Goal: Task Accomplishment & Management: Manage account settings

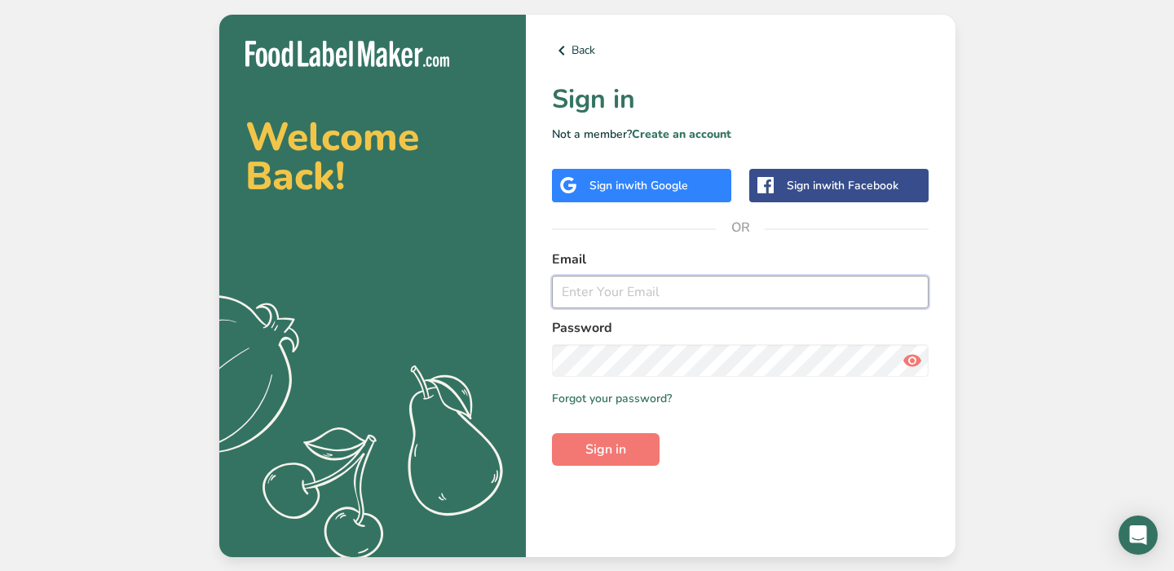
type input "[EMAIL_ADDRESS][DOMAIN_NAME]"
click at [915, 364] on icon at bounding box center [913, 360] width 20 height 29
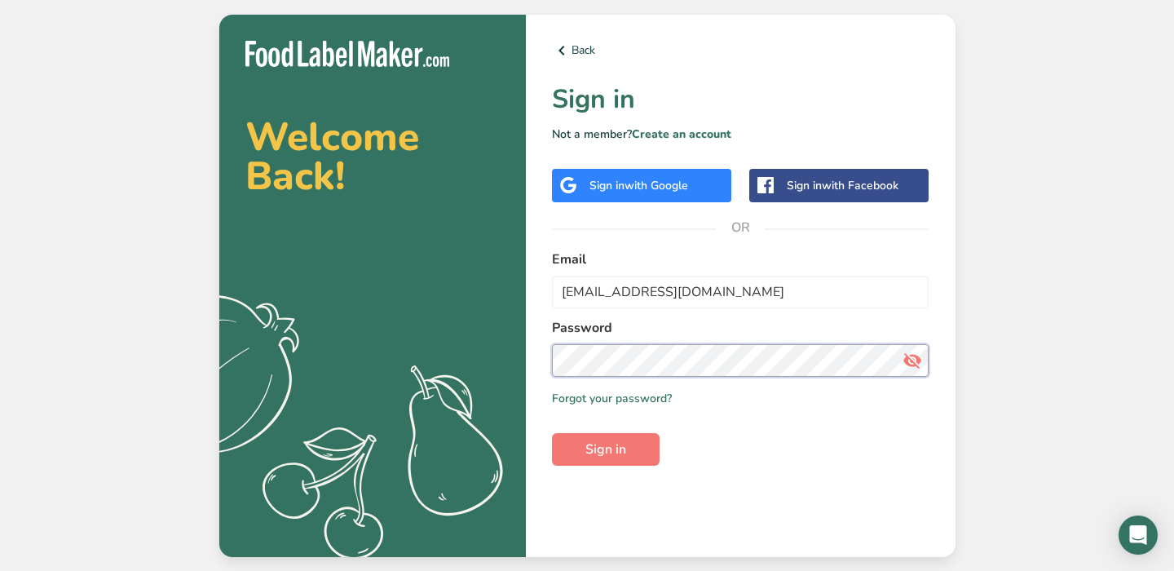
click at [533, 354] on div "Back Sign in Not a member? Create an account Sign in with Google Sign in with F…" at bounding box center [741, 286] width 430 height 542
click at [607, 456] on span "Sign in" at bounding box center [605, 449] width 41 height 20
click at [547, 360] on div "Back Sign in Not a member? Create an account Sign in with Google Sign in with F…" at bounding box center [741, 286] width 430 height 542
click at [598, 445] on span "Sign in" at bounding box center [605, 449] width 41 height 20
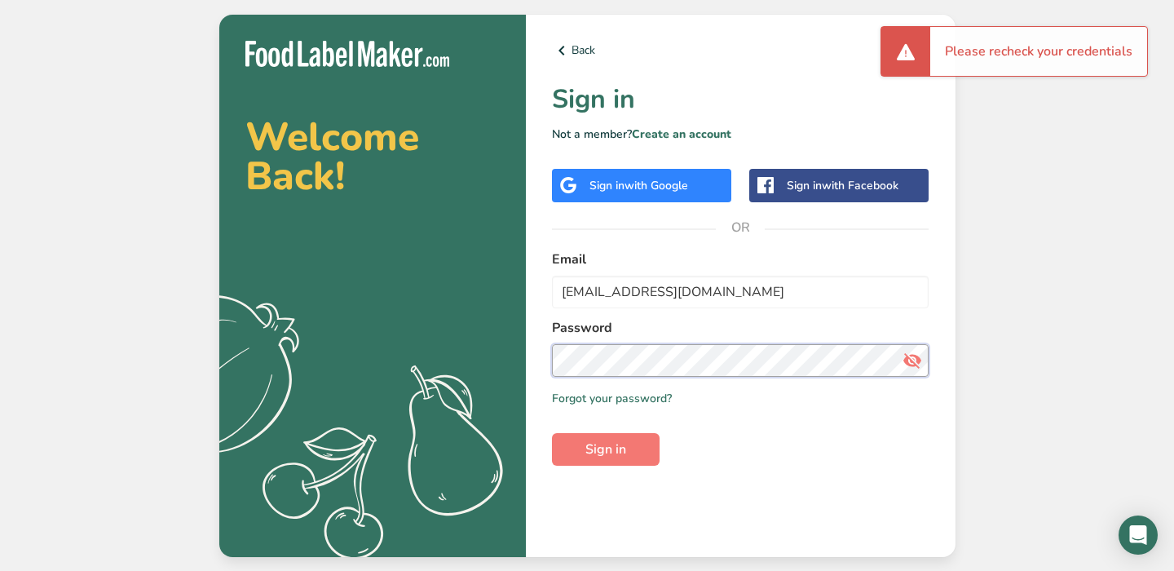
click at [536, 362] on div "Back Sign in Not a member? Create an account Sign in with Google Sign in with F…" at bounding box center [741, 286] width 430 height 542
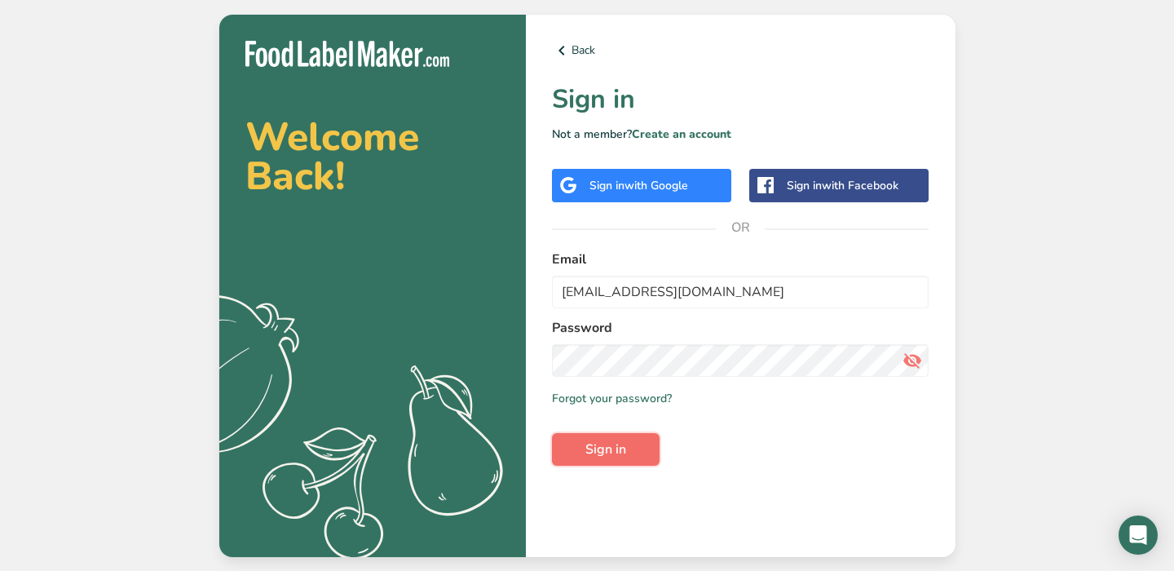
click at [600, 460] on button "Sign in" at bounding box center [606, 449] width 108 height 33
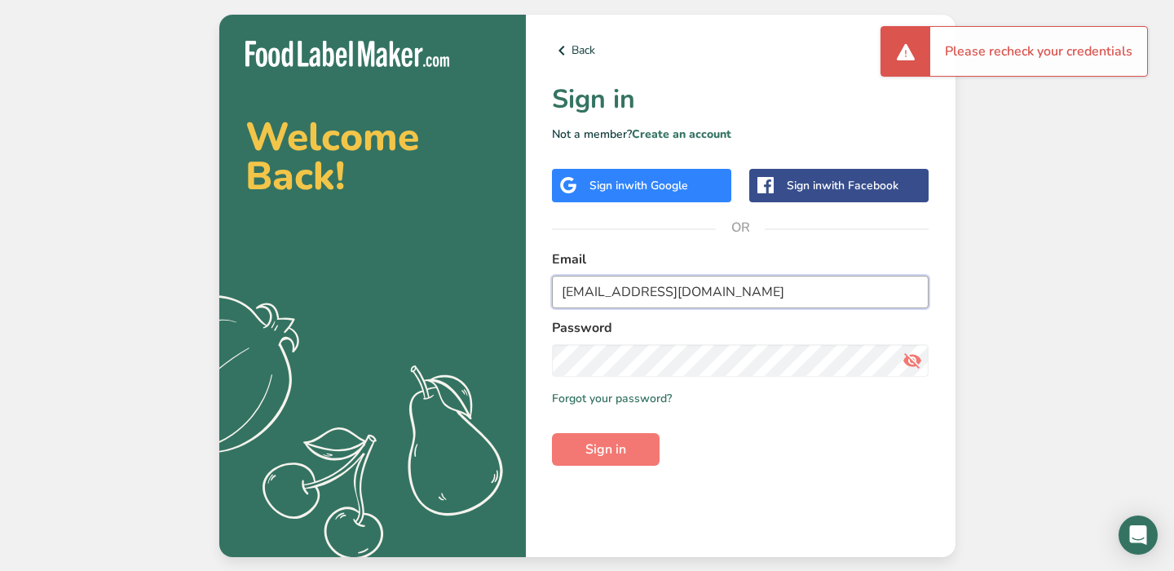
click at [760, 298] on input "[EMAIL_ADDRESS][DOMAIN_NAME]" at bounding box center [741, 292] width 378 height 33
